Goal: Information Seeking & Learning: Learn about a topic

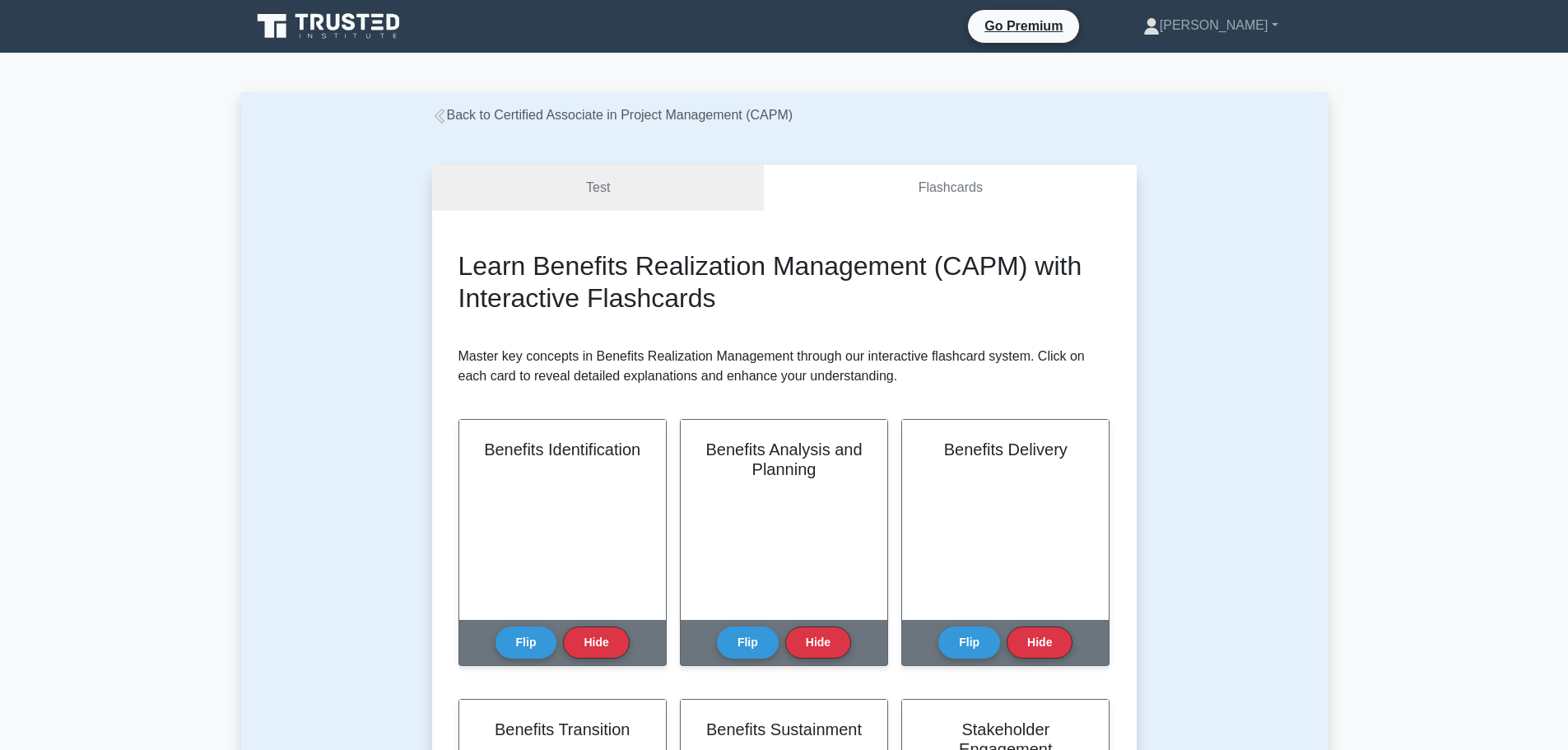
click at [348, 25] on icon at bounding box center [329, 26] width 158 height 32
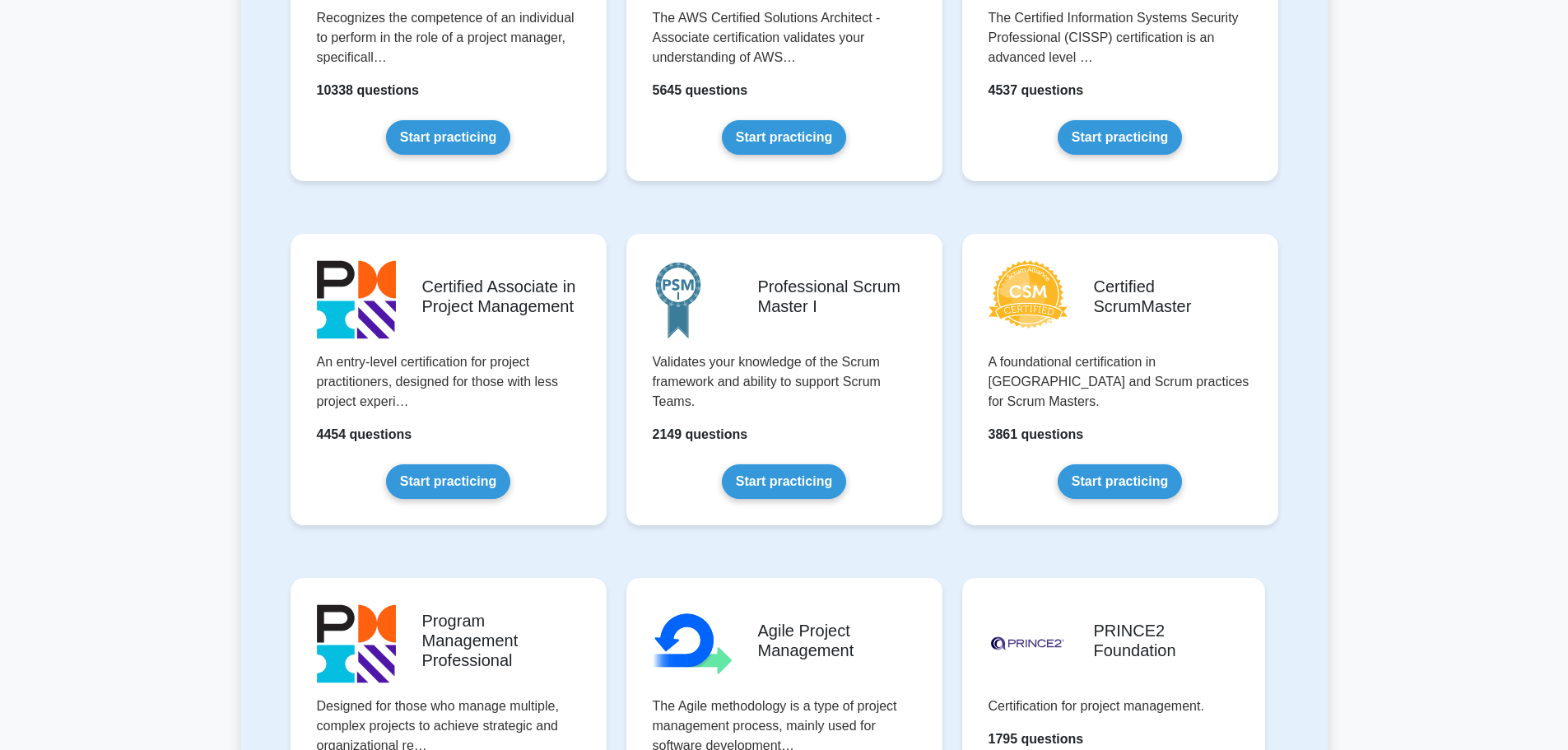
scroll to position [576, 0]
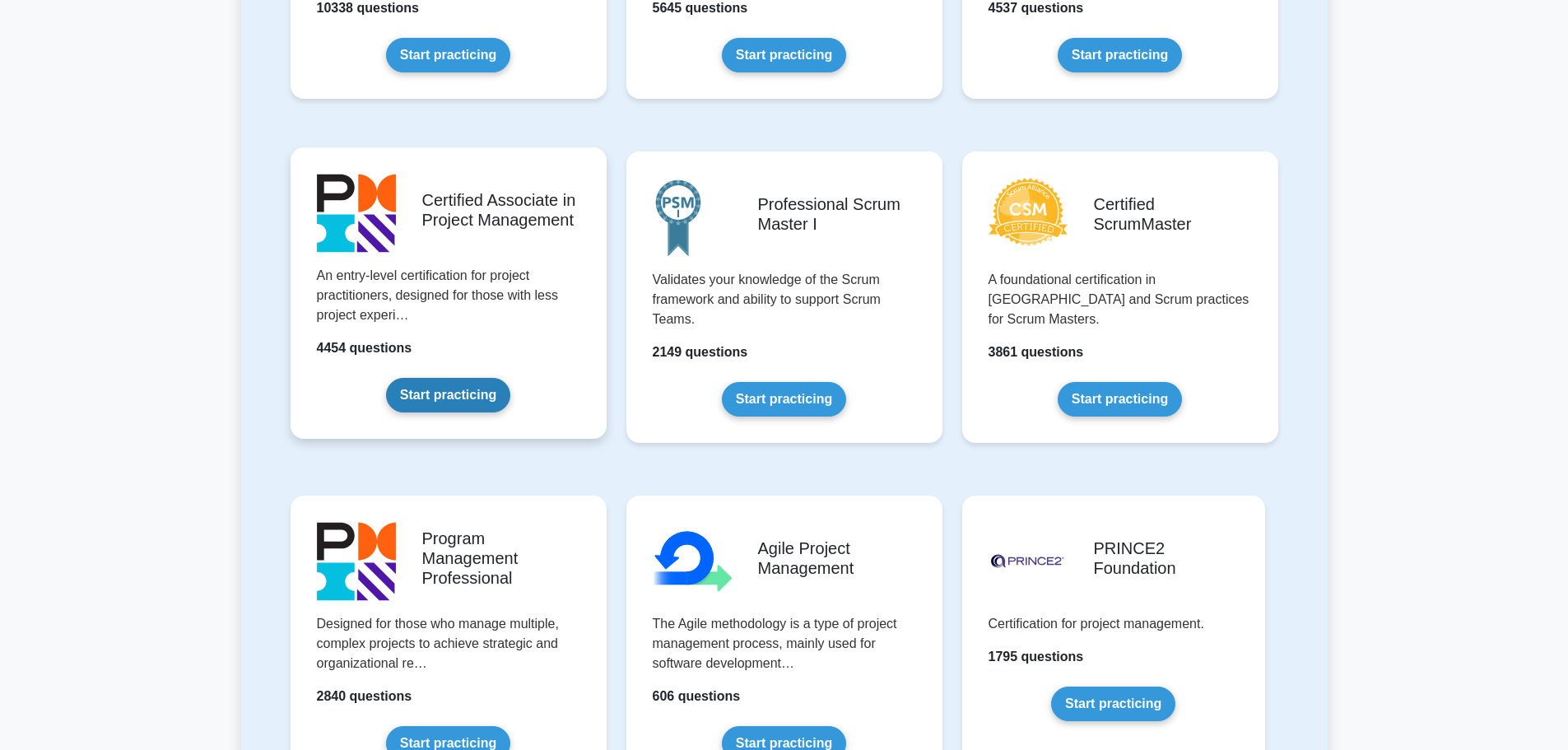
click at [510, 378] on link "Start practicing" at bounding box center [449, 395] width 125 height 35
